Goal: Obtain resource: Download file/media

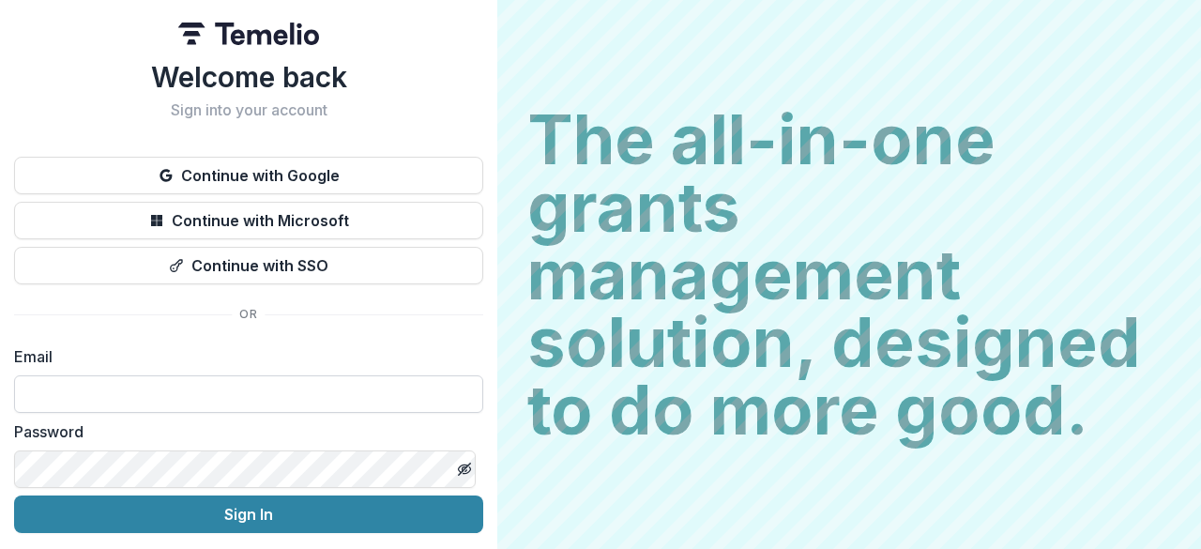
click at [184, 397] on input at bounding box center [248, 394] width 469 height 38
click at [163, 393] on input at bounding box center [248, 394] width 469 height 38
type input "**********"
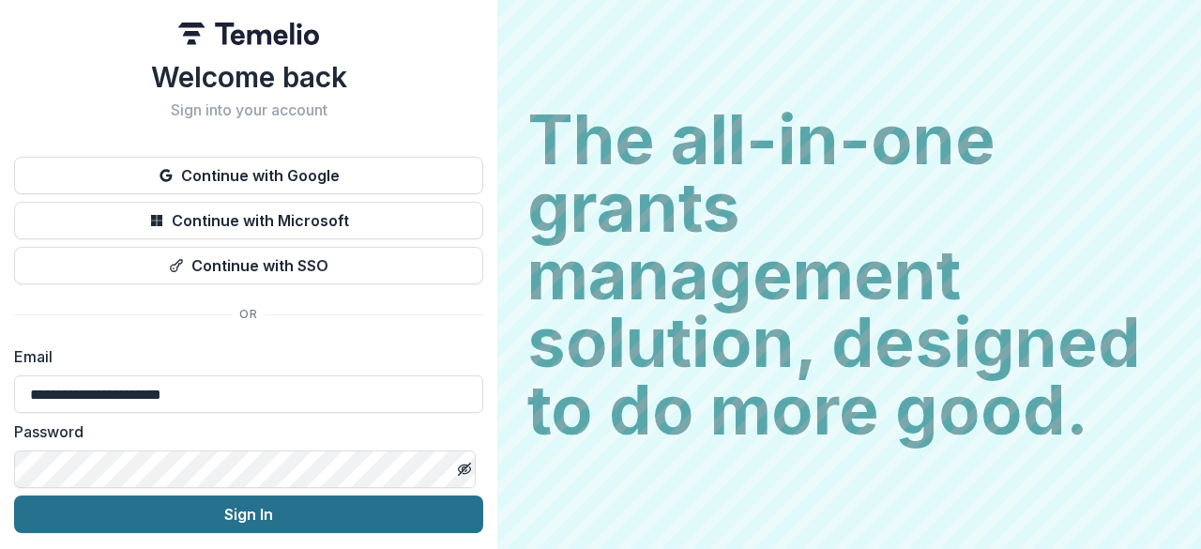
click at [273, 521] on button "Sign In" at bounding box center [248, 515] width 469 height 38
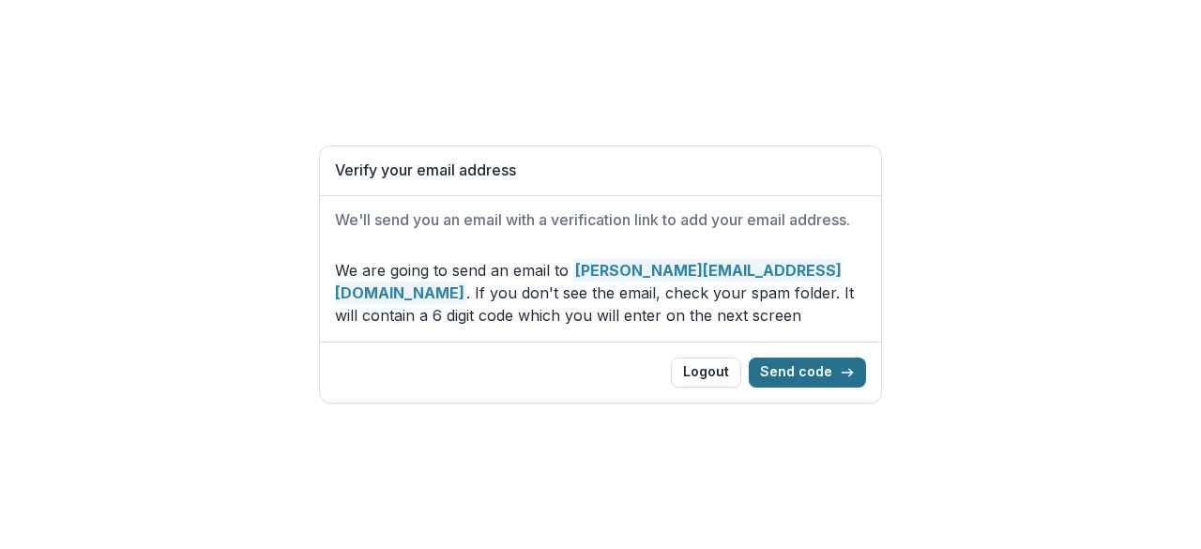
click at [819, 375] on button "Send code" at bounding box center [807, 373] width 117 height 30
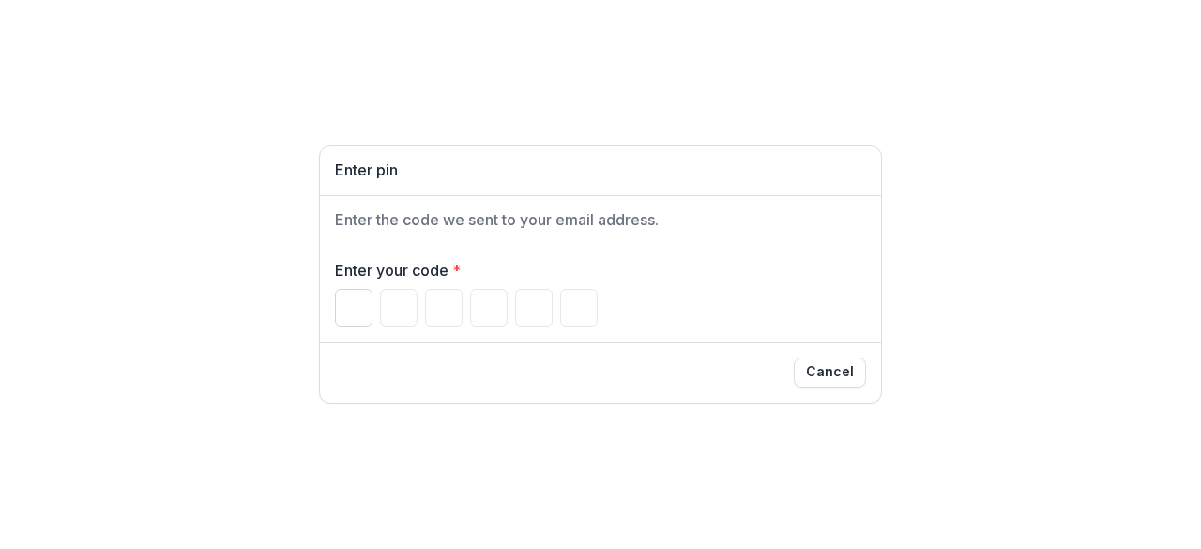
paste input "******"
type input "*"
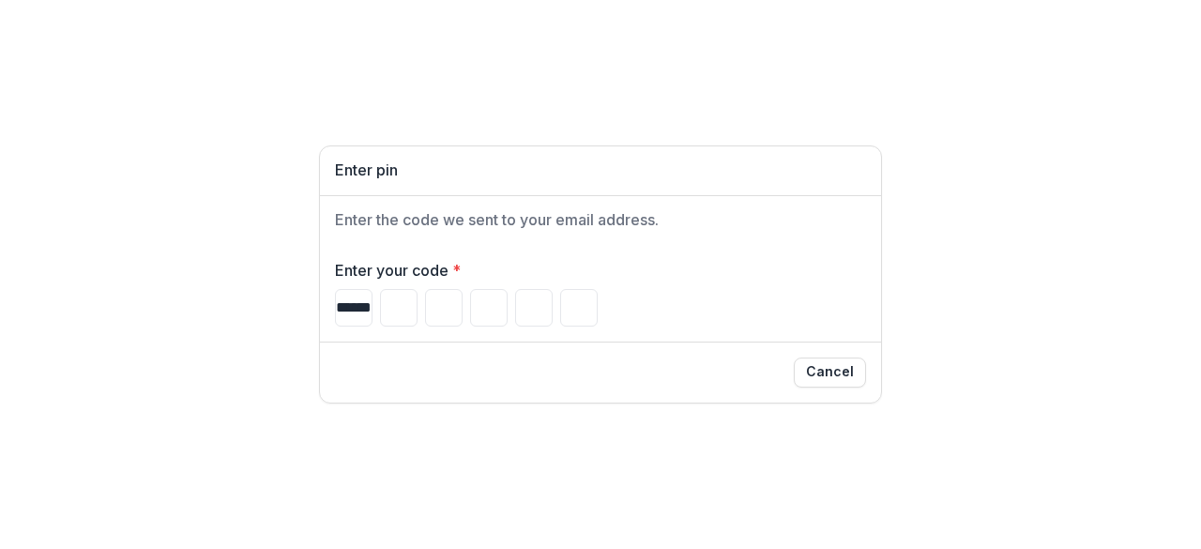
type input "*"
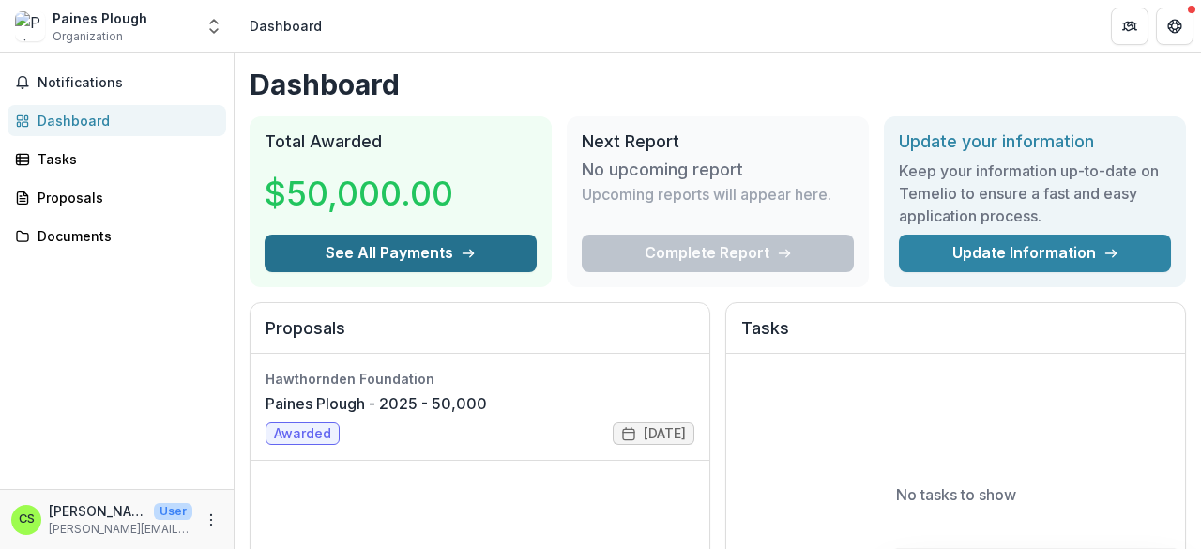
click at [415, 257] on button "See All Payments" at bounding box center [401, 254] width 272 height 38
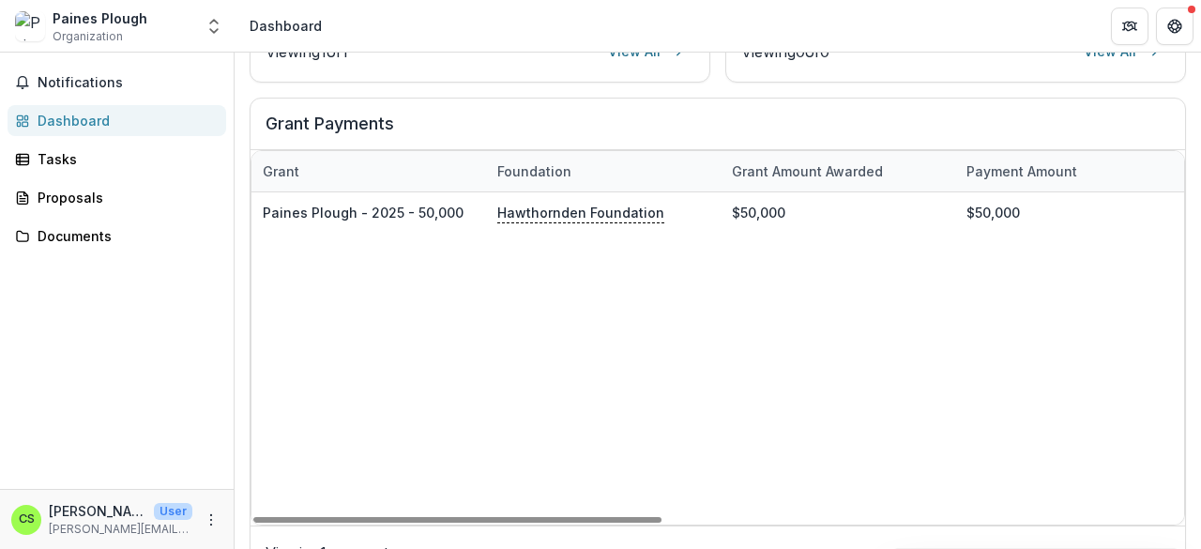
scroll to position [642, 0]
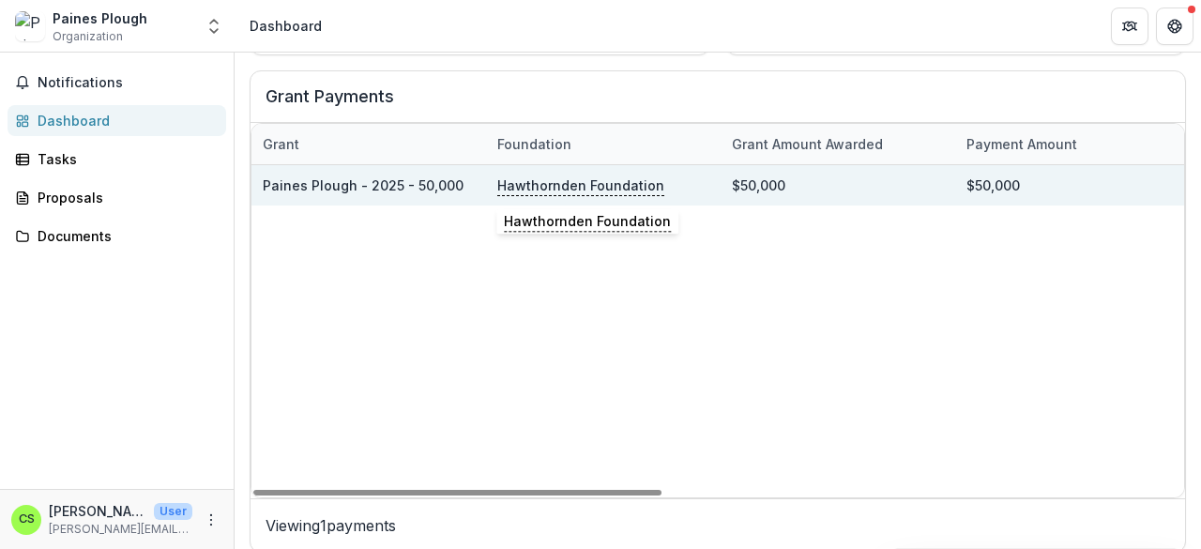
click at [612, 179] on p "Hawthornden Foundation" at bounding box center [580, 185] width 167 height 21
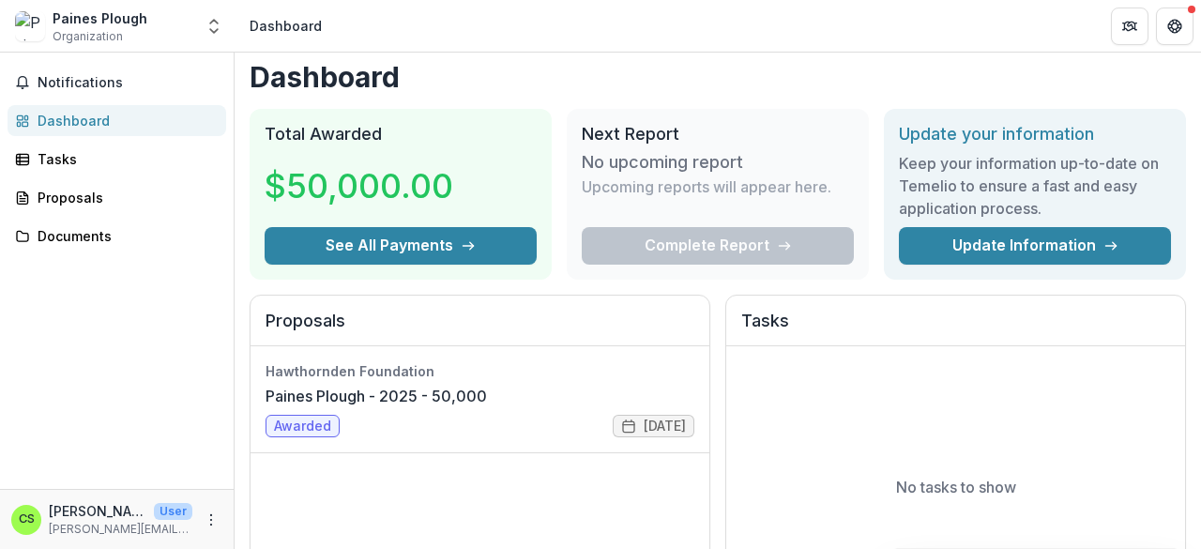
scroll to position [0, 0]
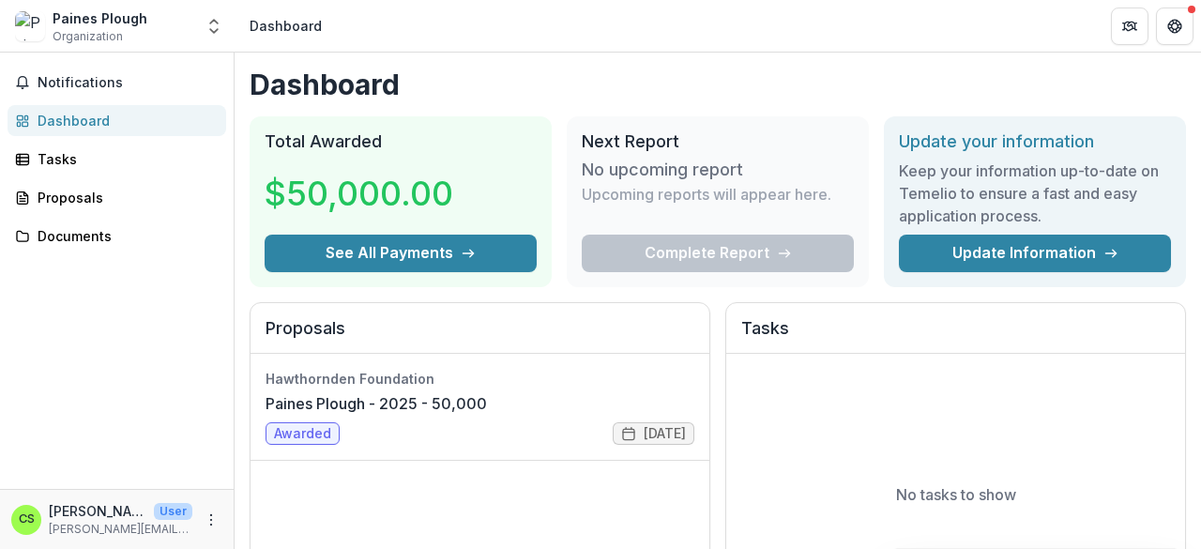
click at [1021, 200] on h3 "Keep your information up-to-date on Temelio to ensure a fast and easy applicati…" at bounding box center [1035, 194] width 272 height 68
click at [75, 239] on div "Documents" at bounding box center [125, 236] width 174 height 20
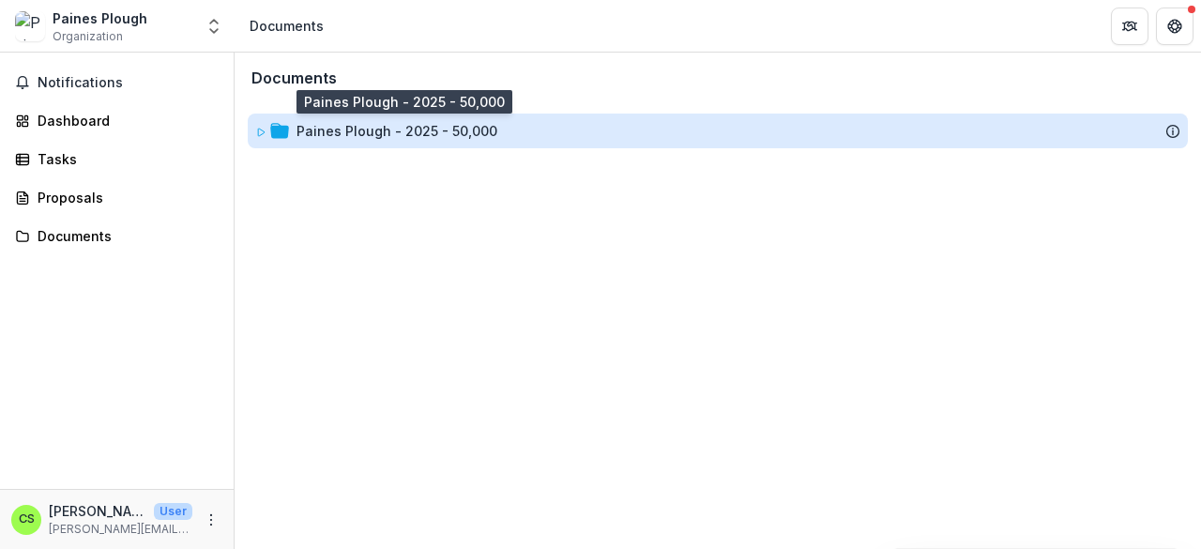
click at [439, 130] on div "Paines Plough - 2025 - 50,000" at bounding box center [397, 131] width 201 height 20
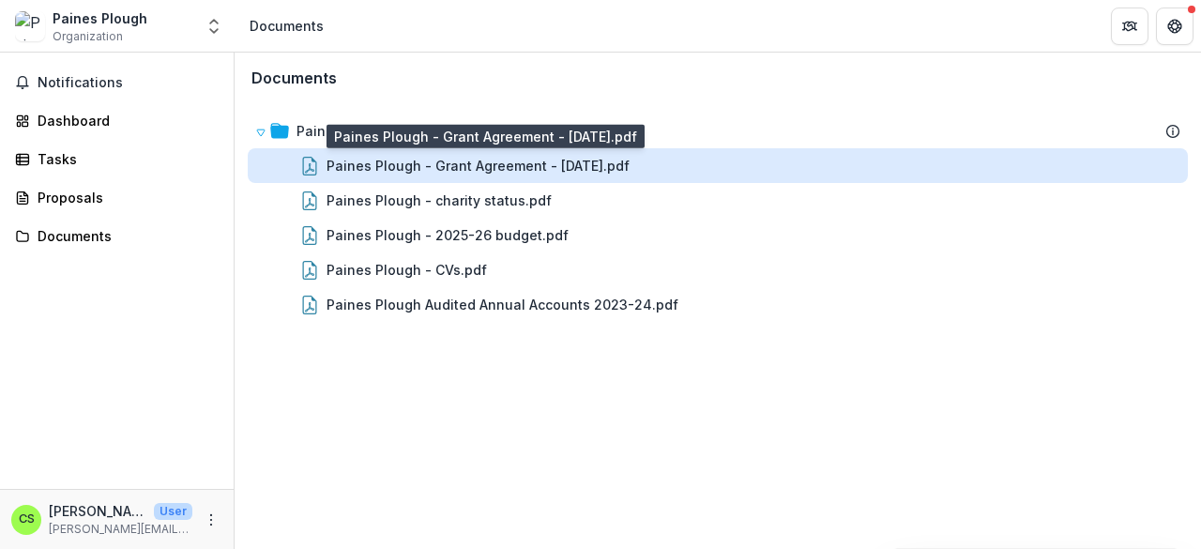
click at [604, 160] on div "Paines Plough - Grant Agreement - [DATE].pdf" at bounding box center [478, 166] width 303 height 20
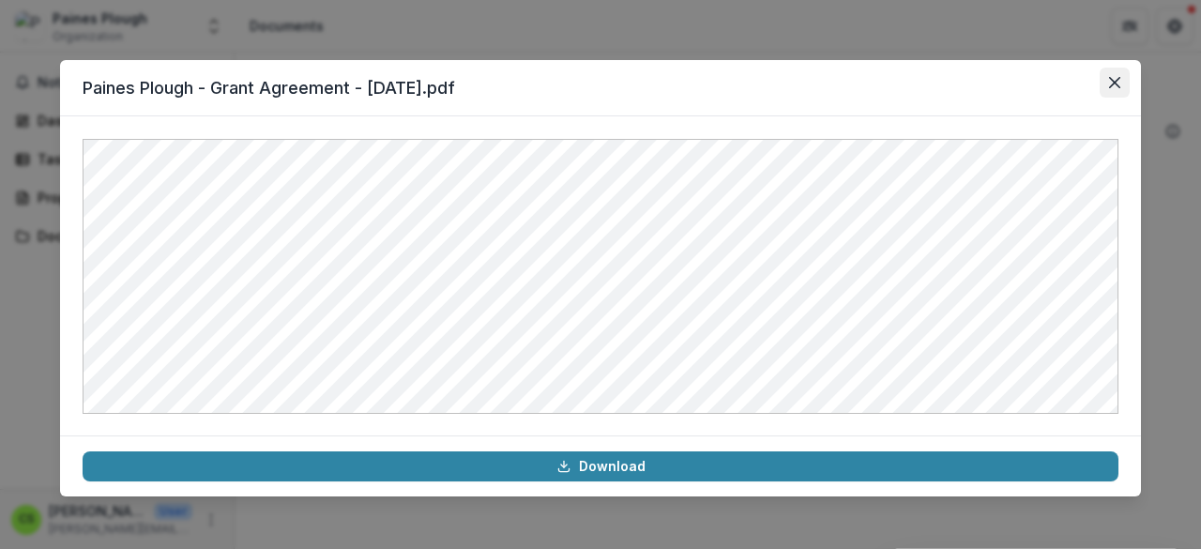
click at [1120, 87] on icon "Close" at bounding box center [1114, 82] width 11 height 11
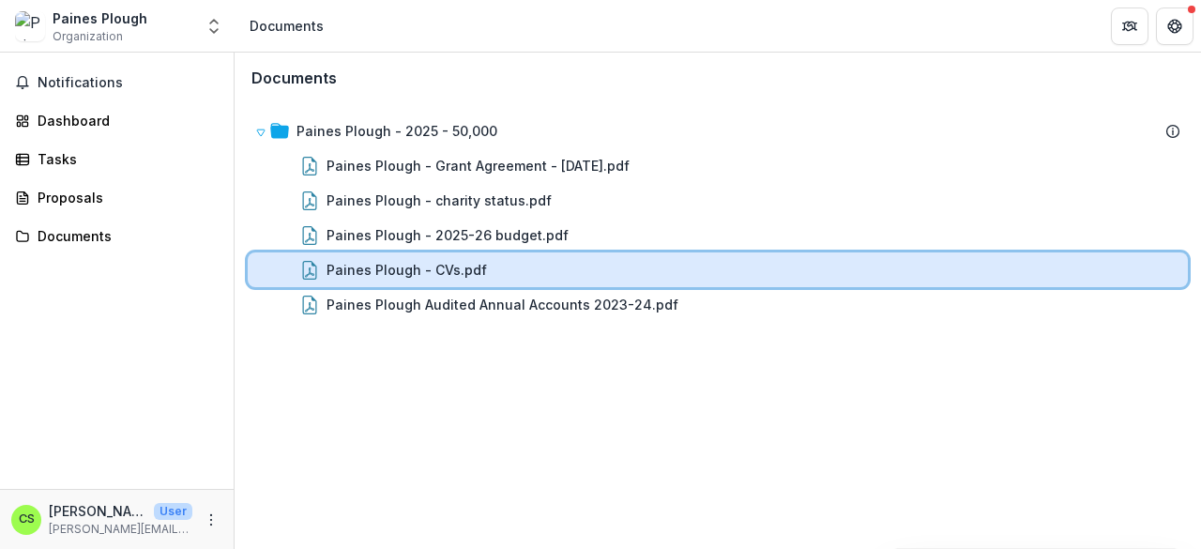
click at [798, 255] on div "Paines Plough - CVs.pdf" at bounding box center [718, 269] width 941 height 35
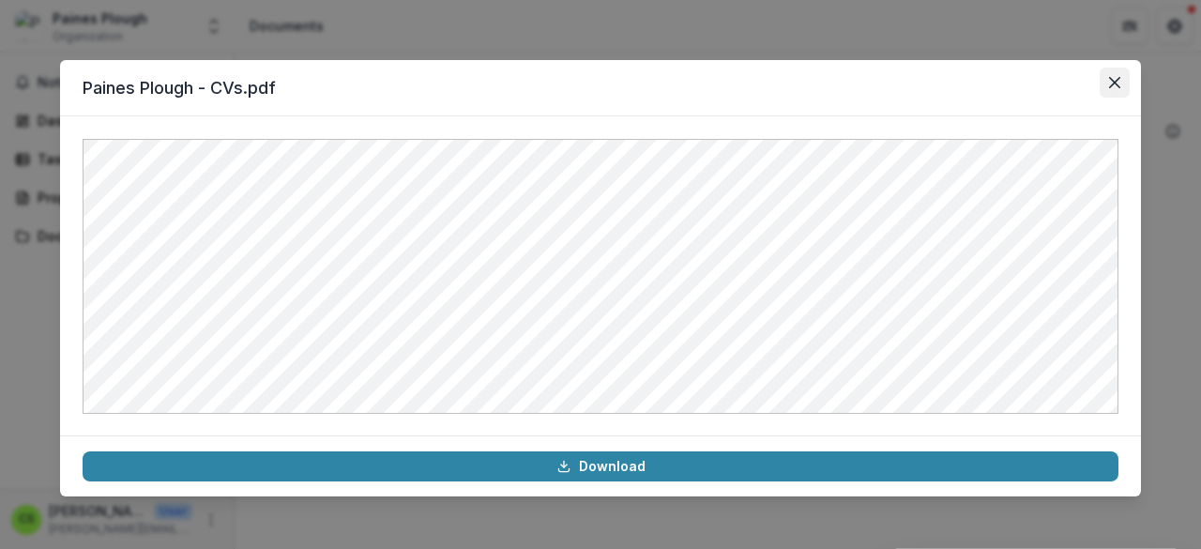
click at [1102, 80] on button "Close" at bounding box center [1115, 83] width 30 height 30
